Goal: Share content: Distribute website content to other platforms or users

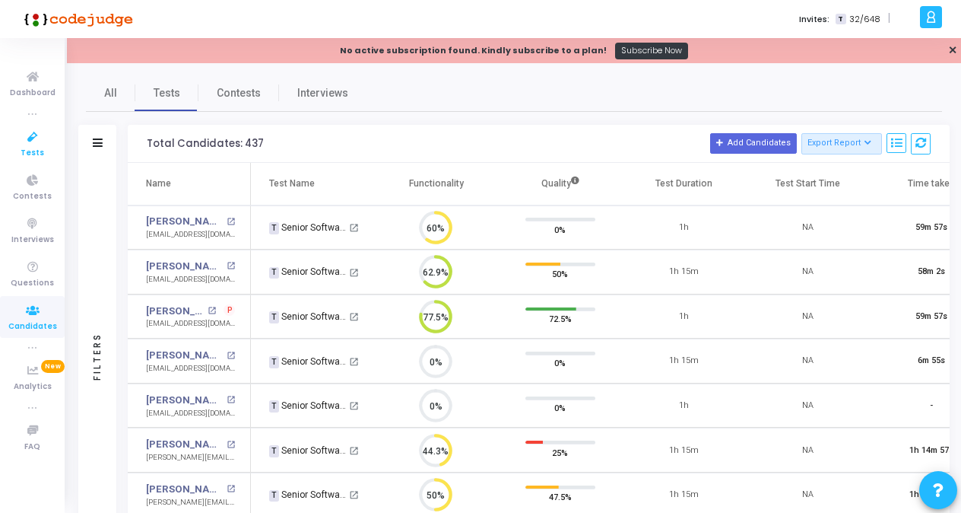
click at [31, 152] on span "Tests" at bounding box center [33, 153] width 24 height 13
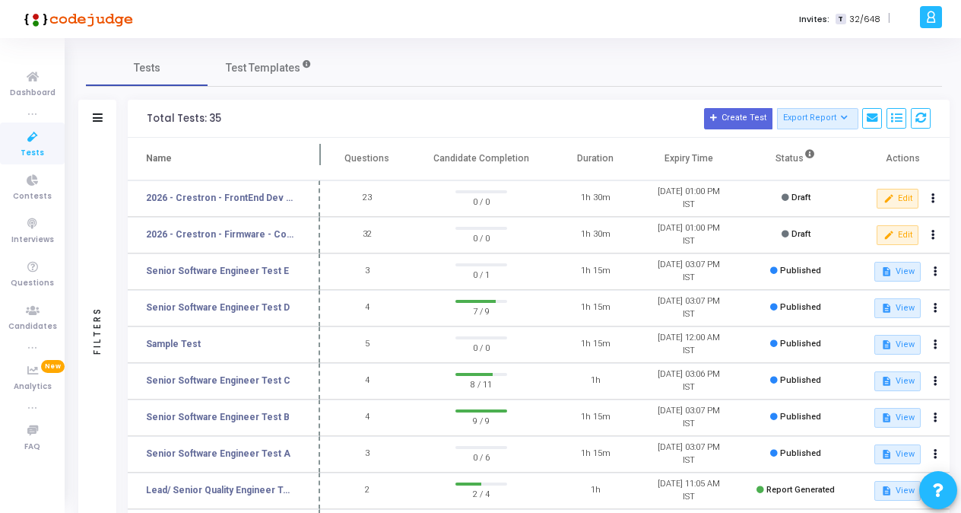
drag, startPoint x: 292, startPoint y: 155, endPoint x: 319, endPoint y: 158, distance: 27.5
click at [319, 158] on span at bounding box center [320, 159] width 15 height 42
click at [256, 421] on link "Senior Software Engineer Test B" at bounding box center [218, 417] width 144 height 14
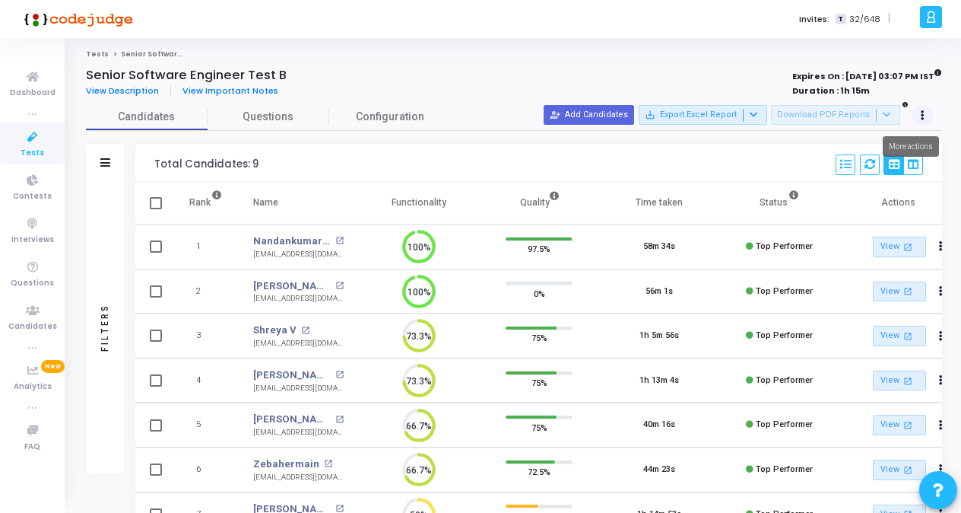
click at [927, 116] on button at bounding box center [923, 115] width 21 height 21
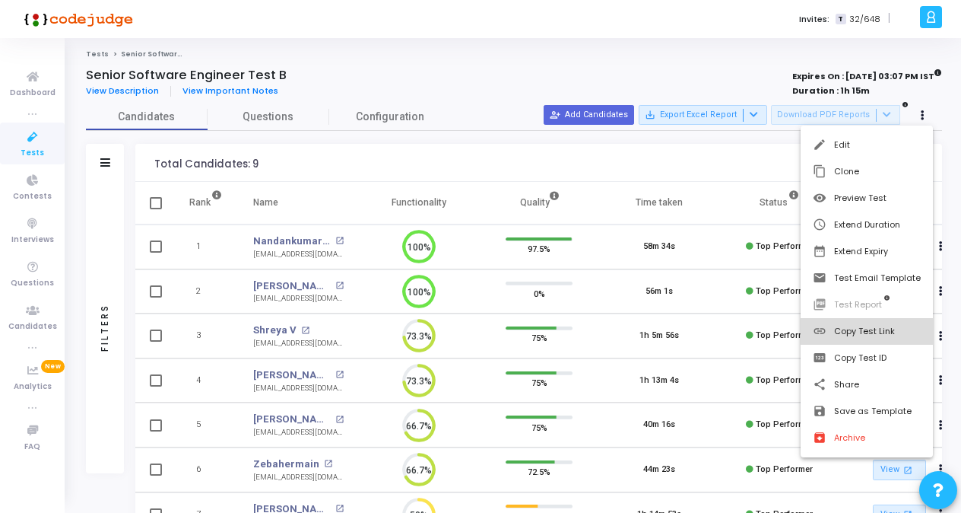
click at [875, 336] on button "link Copy Test Link" at bounding box center [867, 331] width 132 height 27
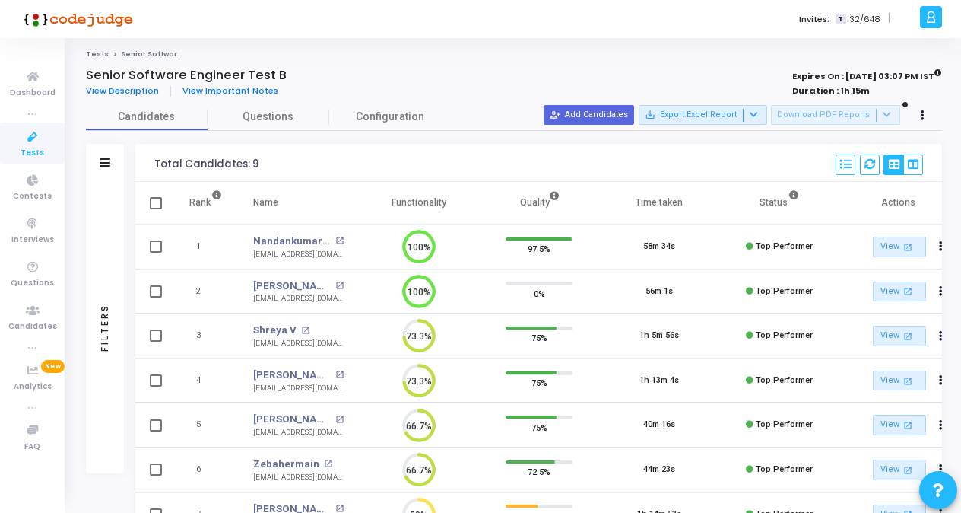
click at [41, 140] on icon at bounding box center [33, 137] width 32 height 19
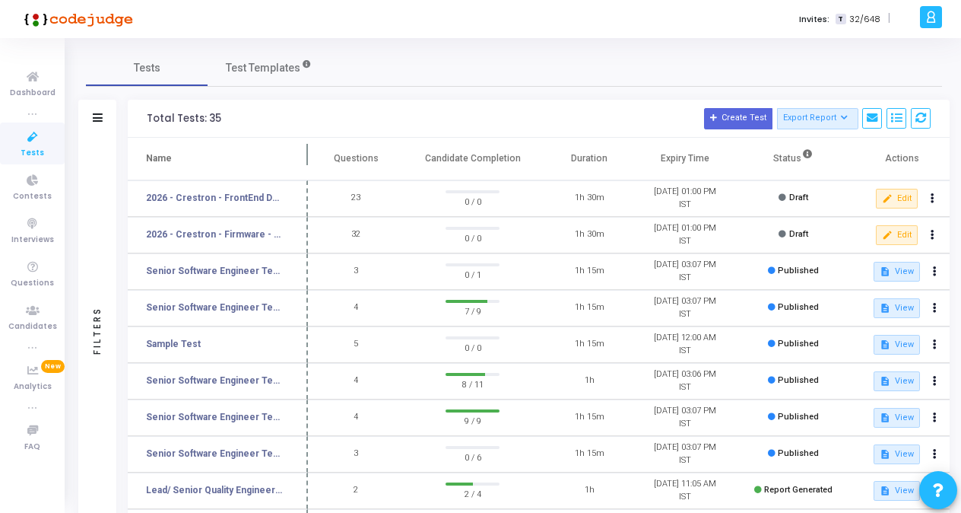
drag, startPoint x: 292, startPoint y: 159, endPoint x: 307, endPoint y: 163, distance: 15.7
click at [307, 163] on span at bounding box center [307, 159] width 15 height 42
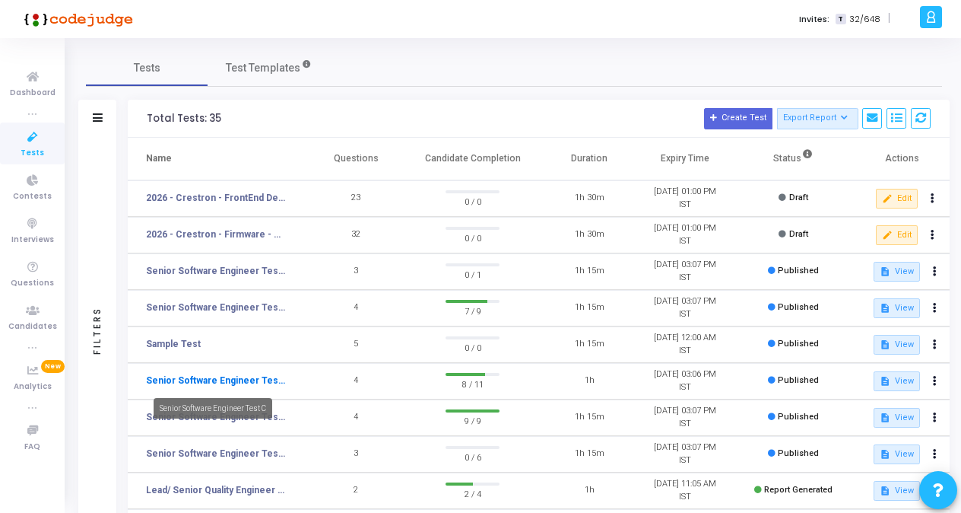
click at [245, 373] on link "Senior Software Engineer Test C" at bounding box center [215, 380] width 139 height 14
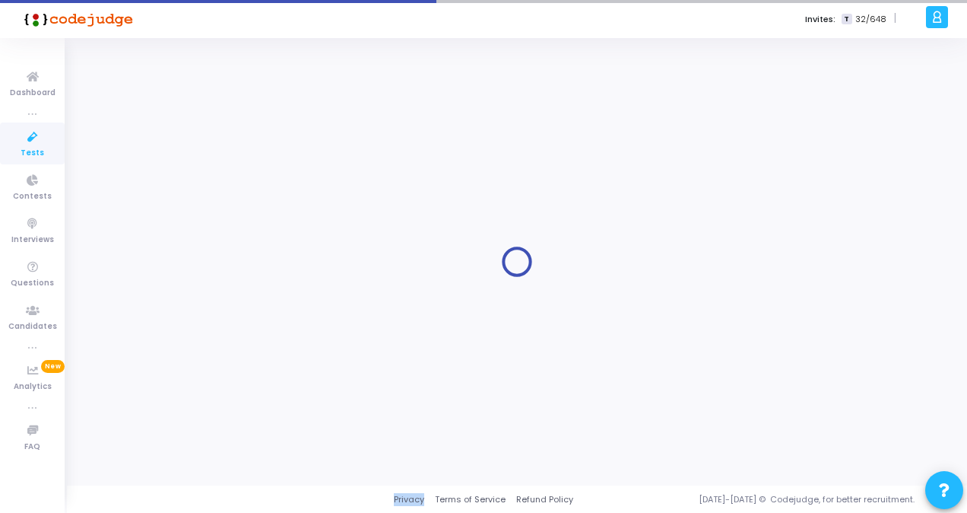
click at [245, 373] on div at bounding box center [517, 261] width 862 height 424
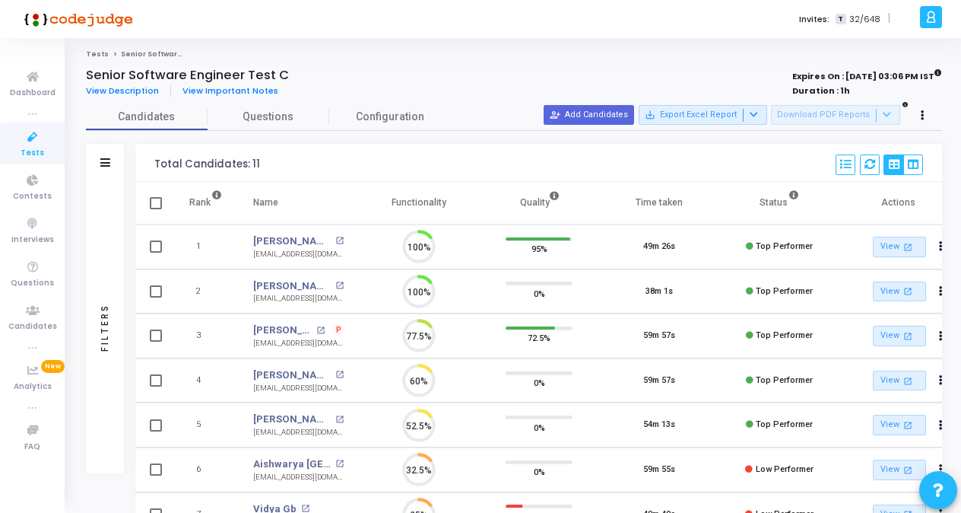
scroll to position [32, 38]
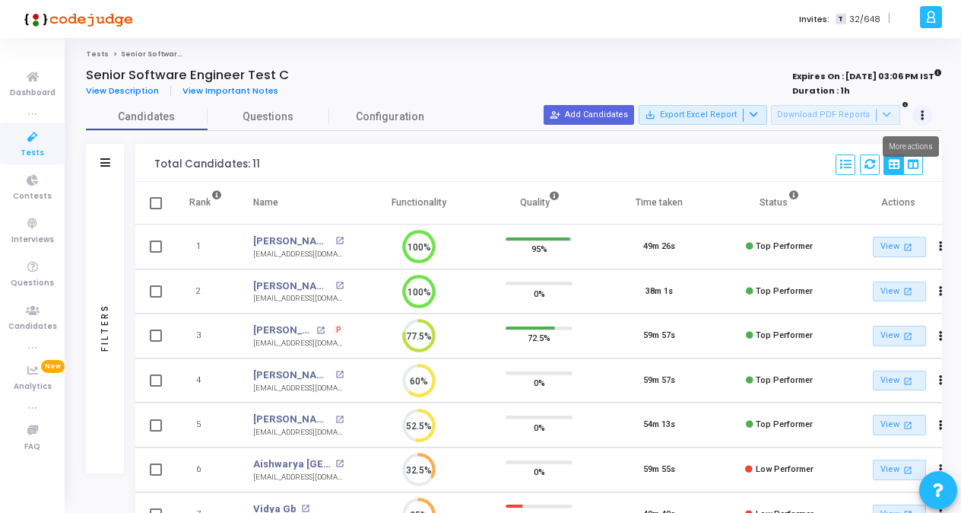
click at [925, 117] on button at bounding box center [923, 115] width 21 height 21
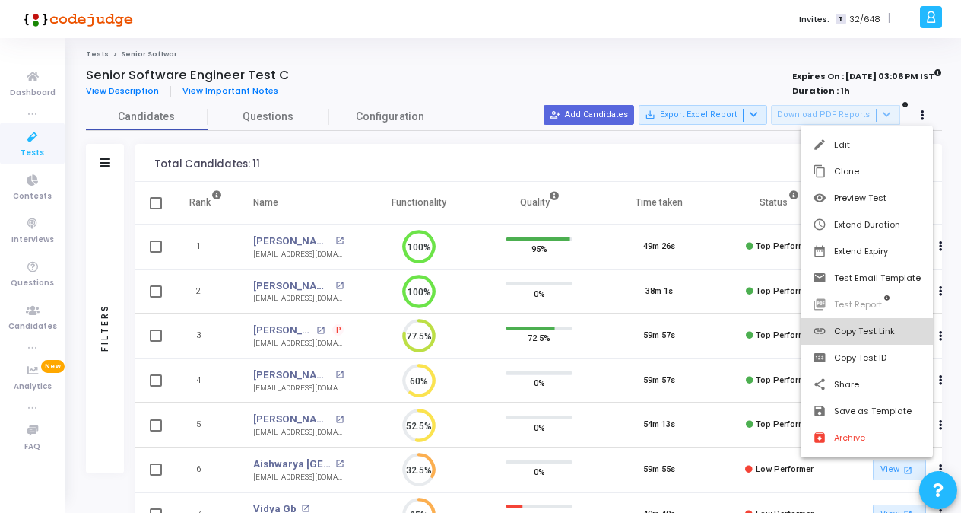
click at [865, 338] on button "link Copy Test Link" at bounding box center [867, 331] width 132 height 27
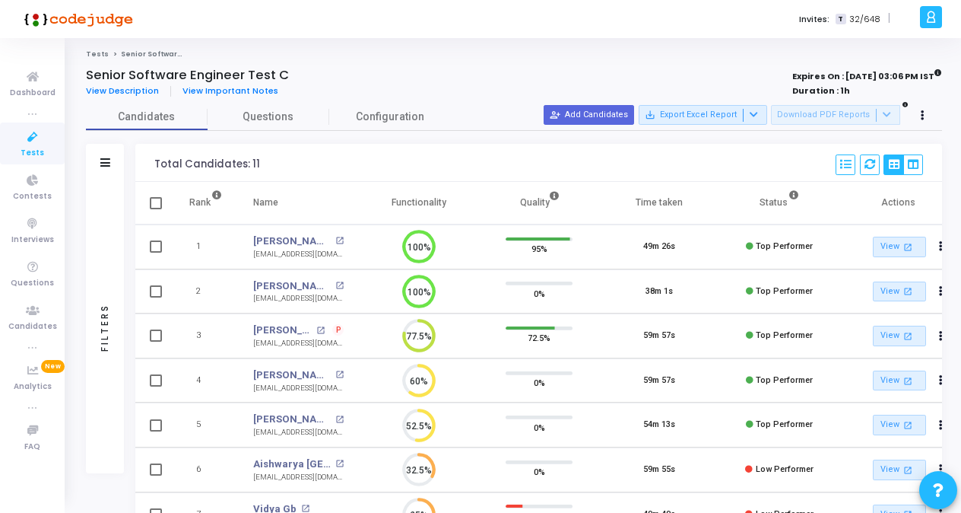
click at [32, 155] on span "Tests" at bounding box center [33, 153] width 24 height 13
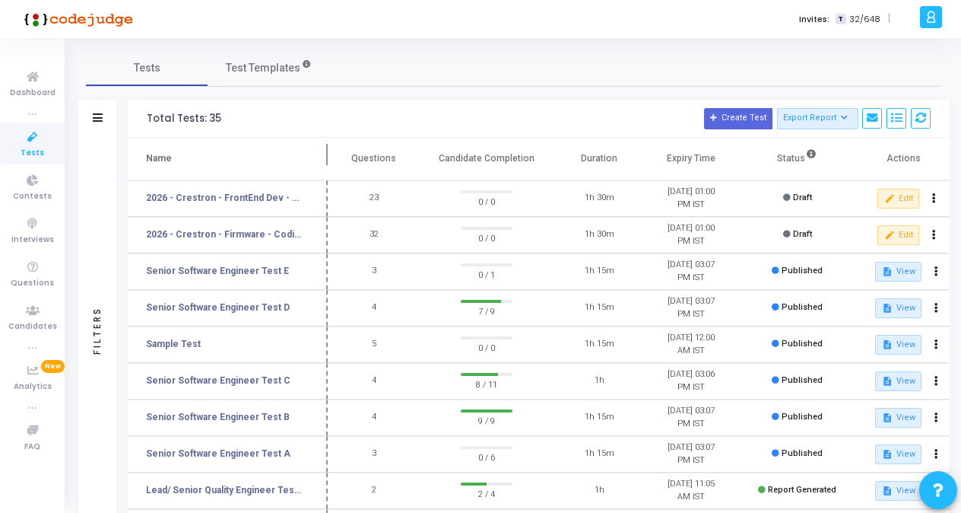
drag, startPoint x: 292, startPoint y: 157, endPoint x: 327, endPoint y: 164, distance: 35.8
click at [327, 164] on span at bounding box center [327, 159] width 15 height 42
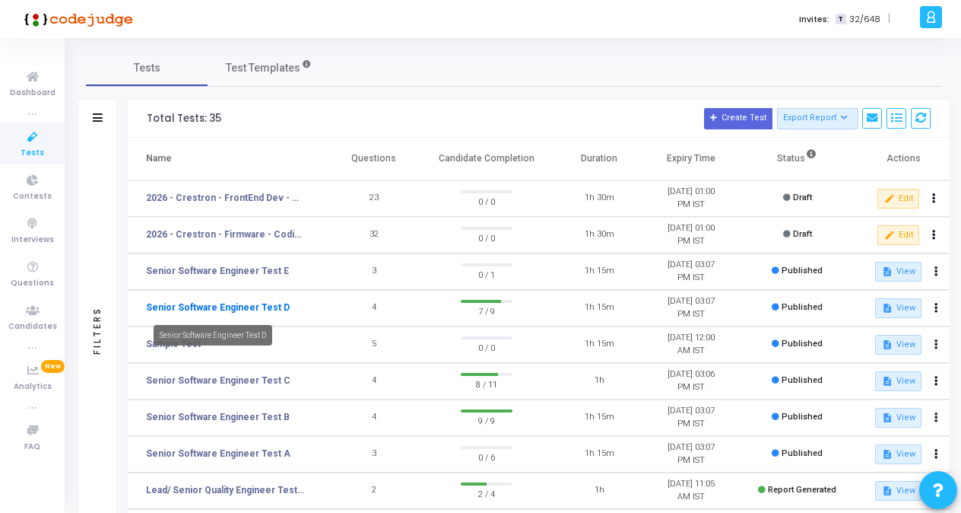
click at [240, 310] on link "Senior Software Engineer Test D" at bounding box center [218, 307] width 144 height 14
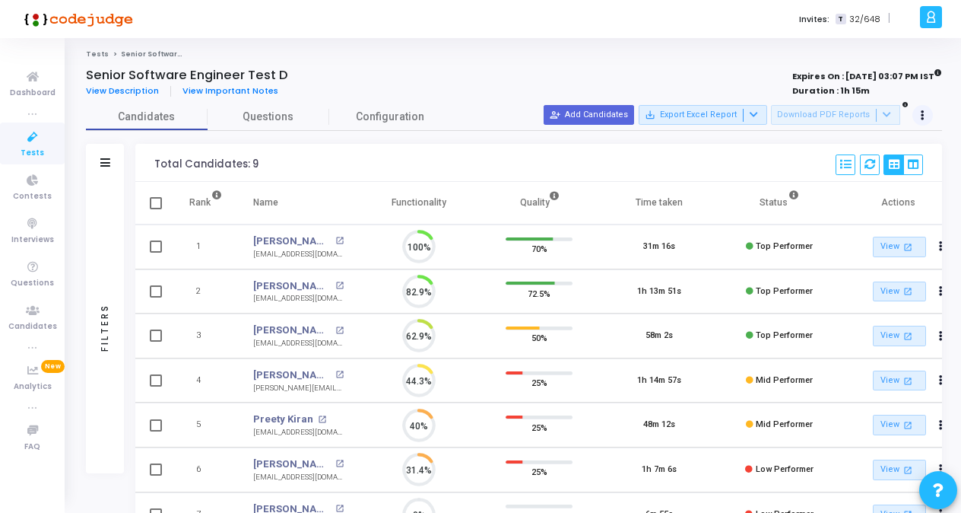
scroll to position [7, 6]
click at [921, 114] on icon at bounding box center [923, 116] width 4 height 8
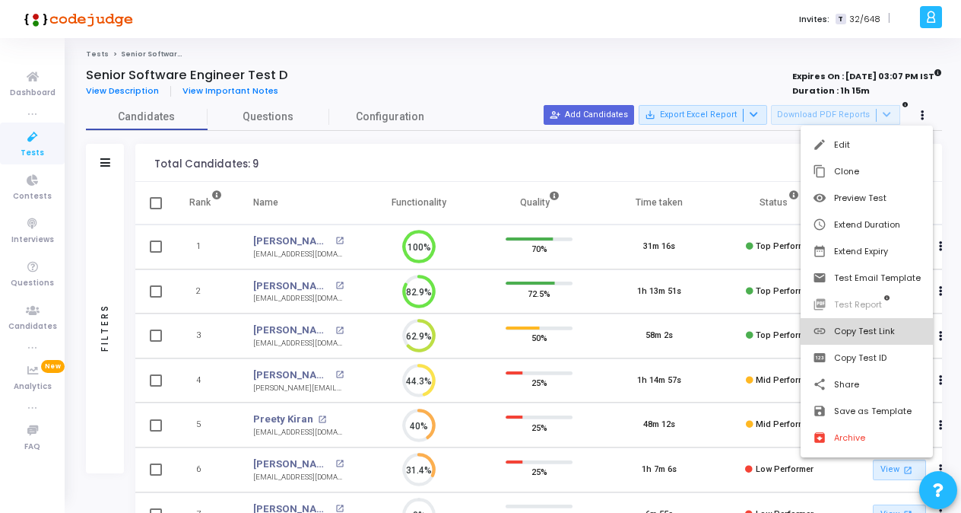
click at [874, 327] on button "link Copy Test Link" at bounding box center [867, 331] width 132 height 27
